Goal: Task Accomplishment & Management: Manage account settings

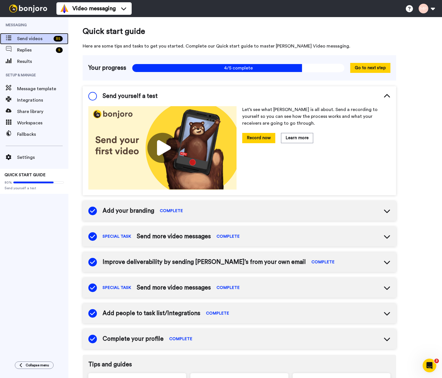
click at [42, 40] on span "Send videos" at bounding box center [34, 38] width 34 height 7
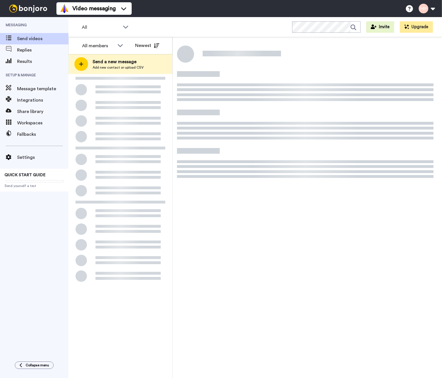
click at [427, 8] on button at bounding box center [427, 8] width 22 height 13
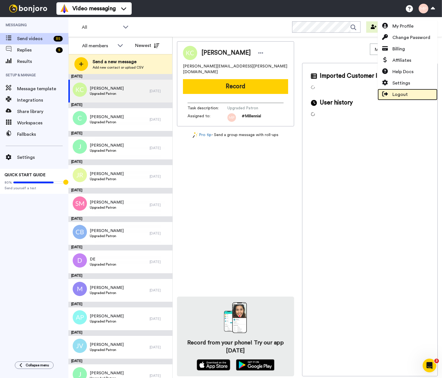
click at [400, 93] on span "Logout" at bounding box center [399, 94] width 15 height 7
